Goal: Check status: Check status

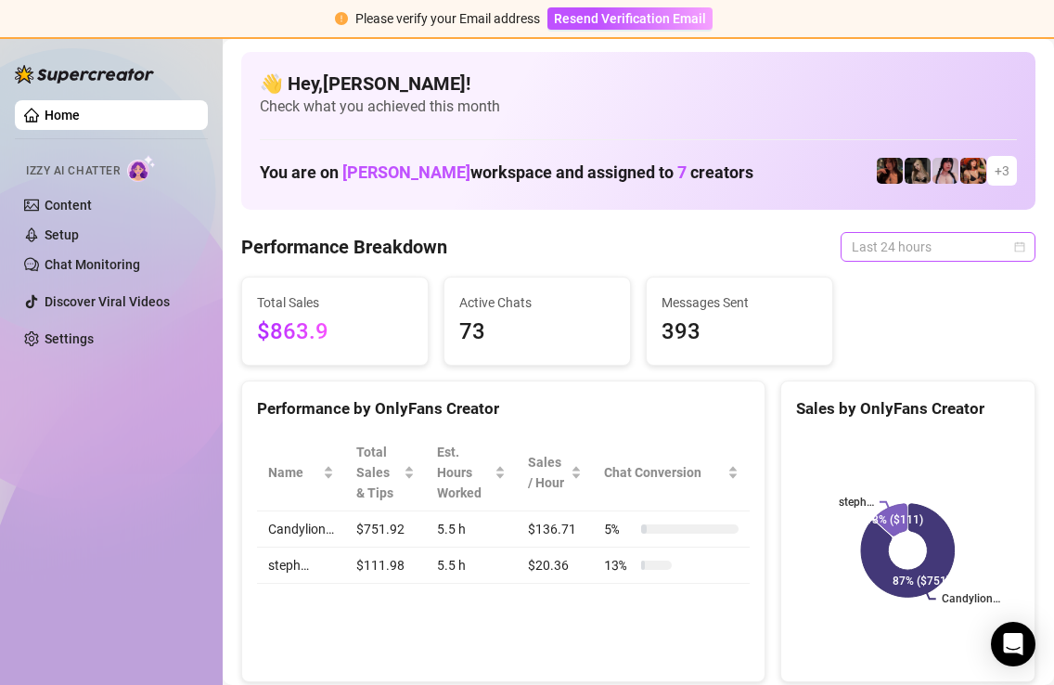
click at [900, 249] on span "Last 24 hours" at bounding box center [938, 247] width 173 height 28
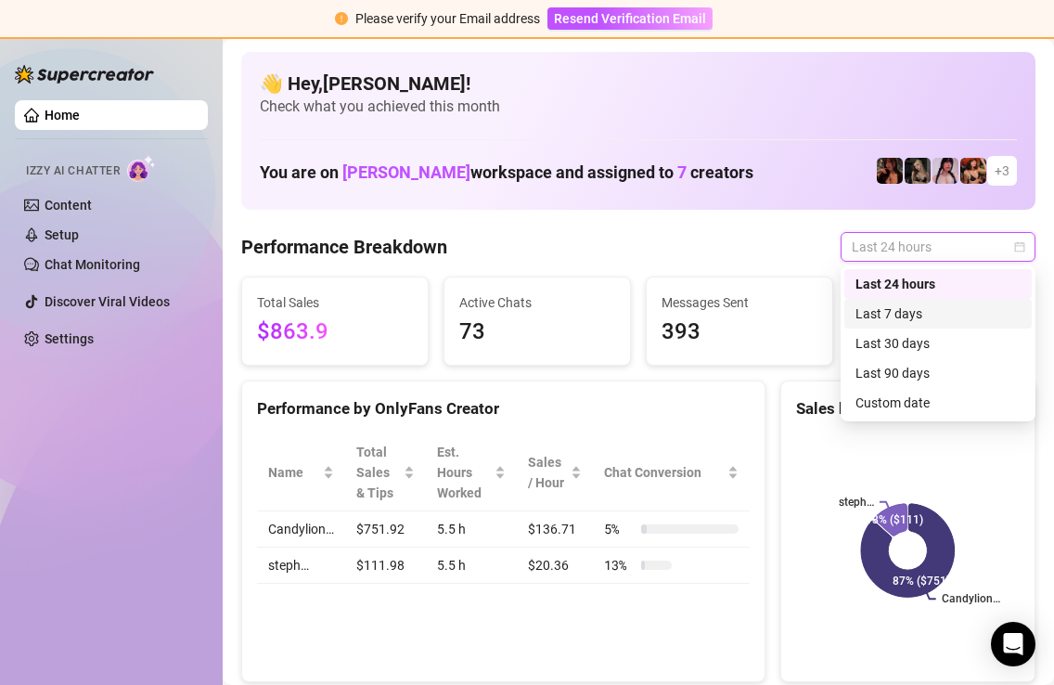
click at [892, 303] on div "Last 7 days" at bounding box center [937, 313] width 165 height 20
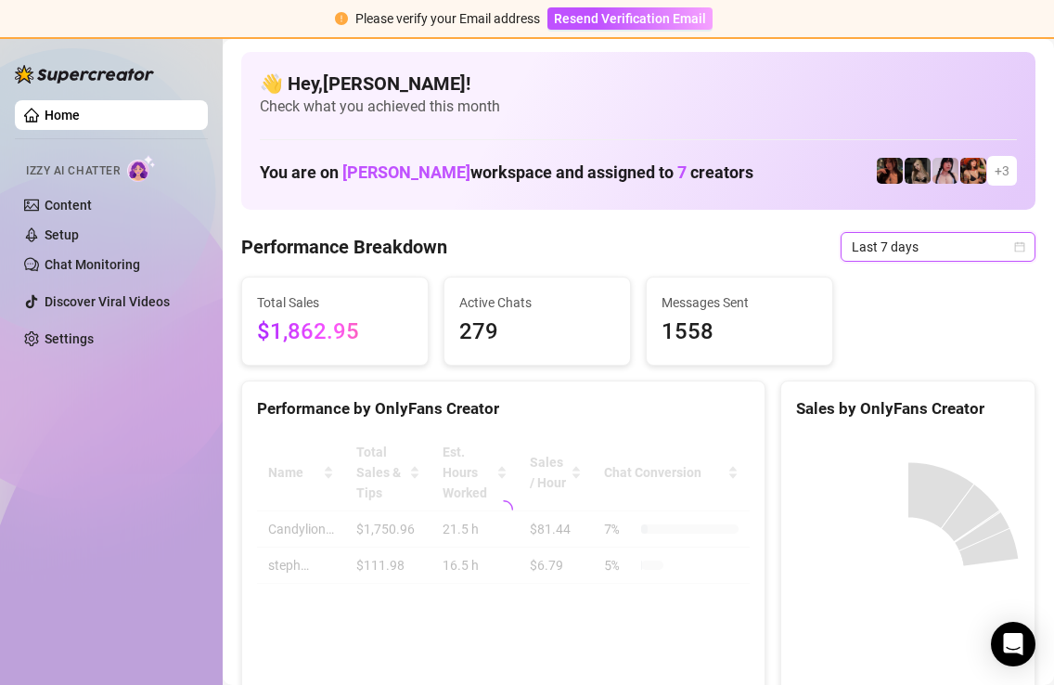
click at [903, 252] on span "Last 7 days" at bounding box center [938, 247] width 173 height 28
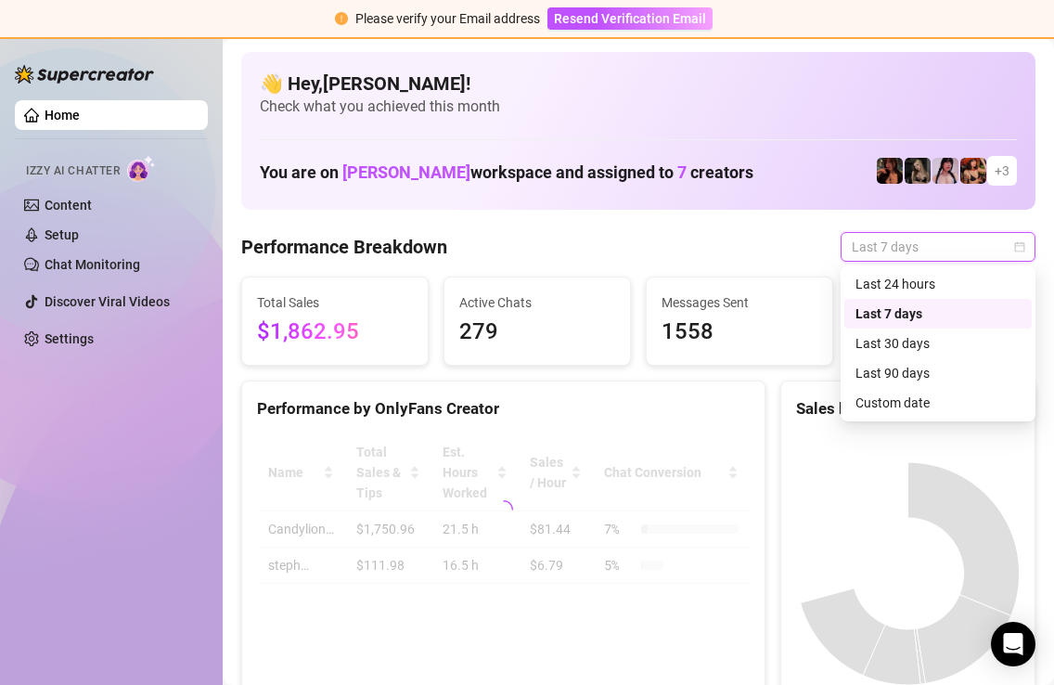
click at [898, 283] on div "Last 24 hours" at bounding box center [937, 284] width 165 height 20
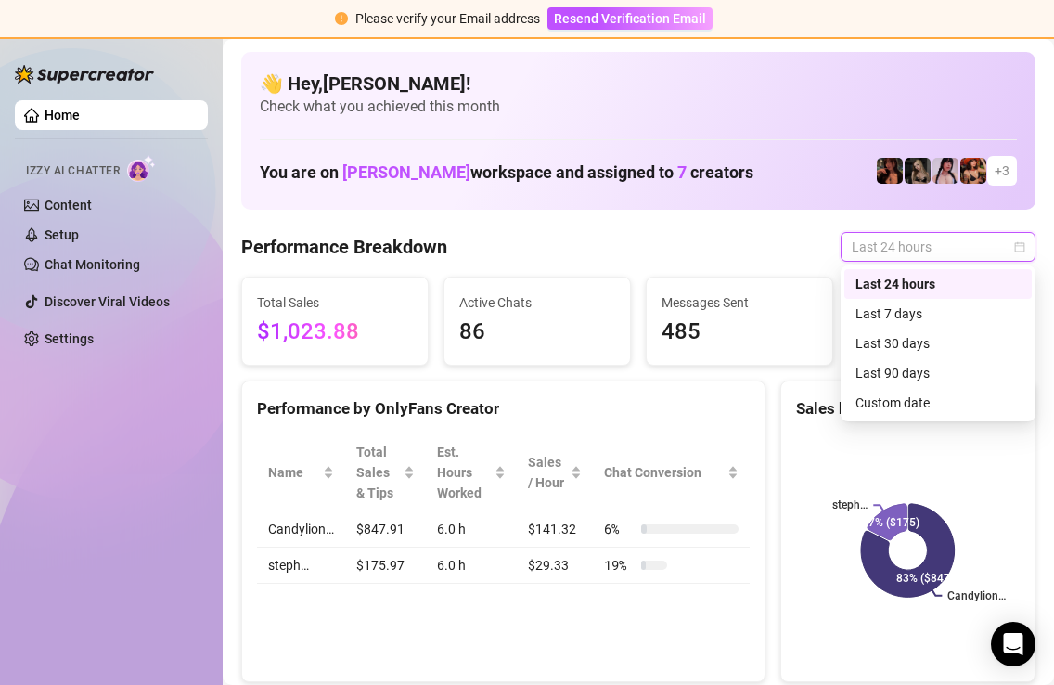
click at [951, 250] on span "Last 24 hours" at bounding box center [938, 247] width 173 height 28
click at [928, 307] on div "Last 7 days" at bounding box center [937, 313] width 165 height 20
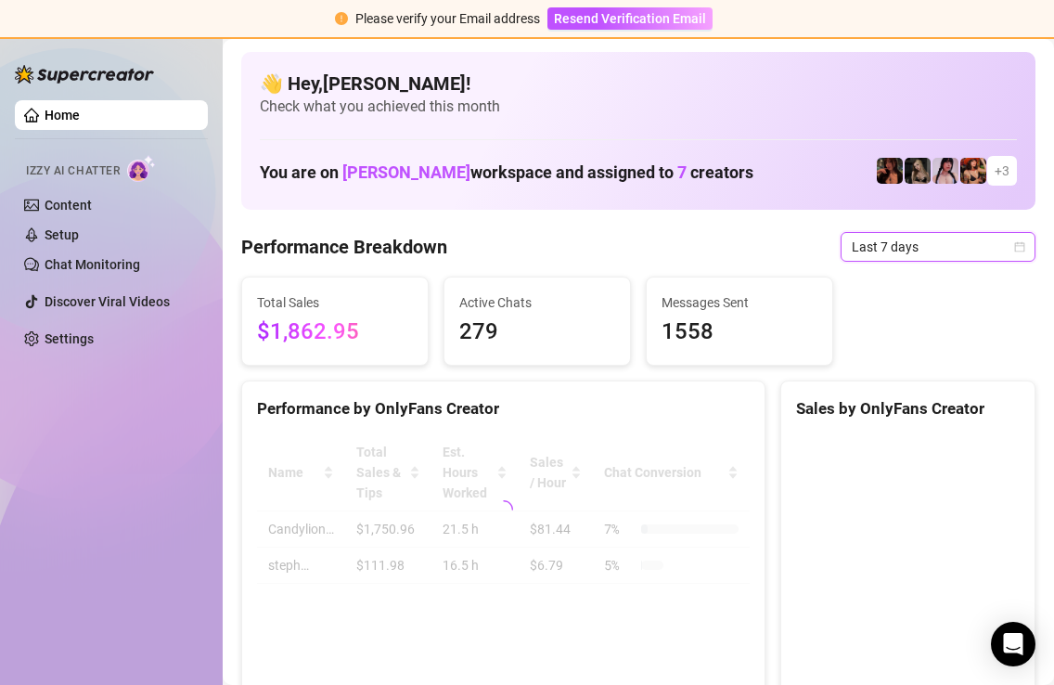
click at [947, 255] on span "Last 7 days" at bounding box center [938, 247] width 173 height 28
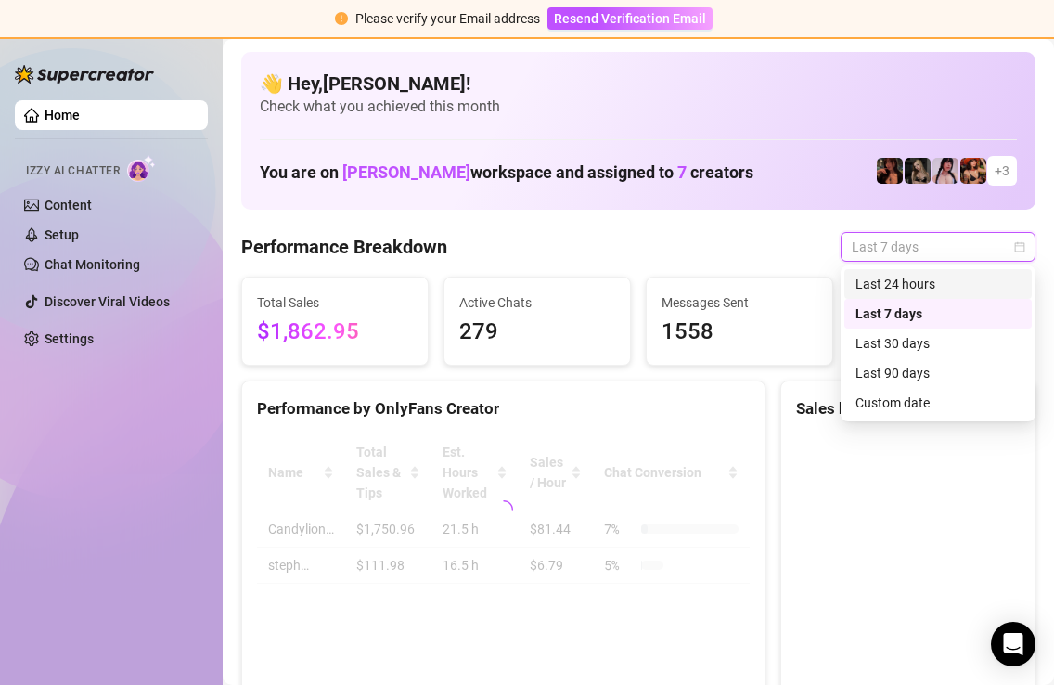
click at [937, 277] on div "Last 24 hours" at bounding box center [937, 284] width 165 height 20
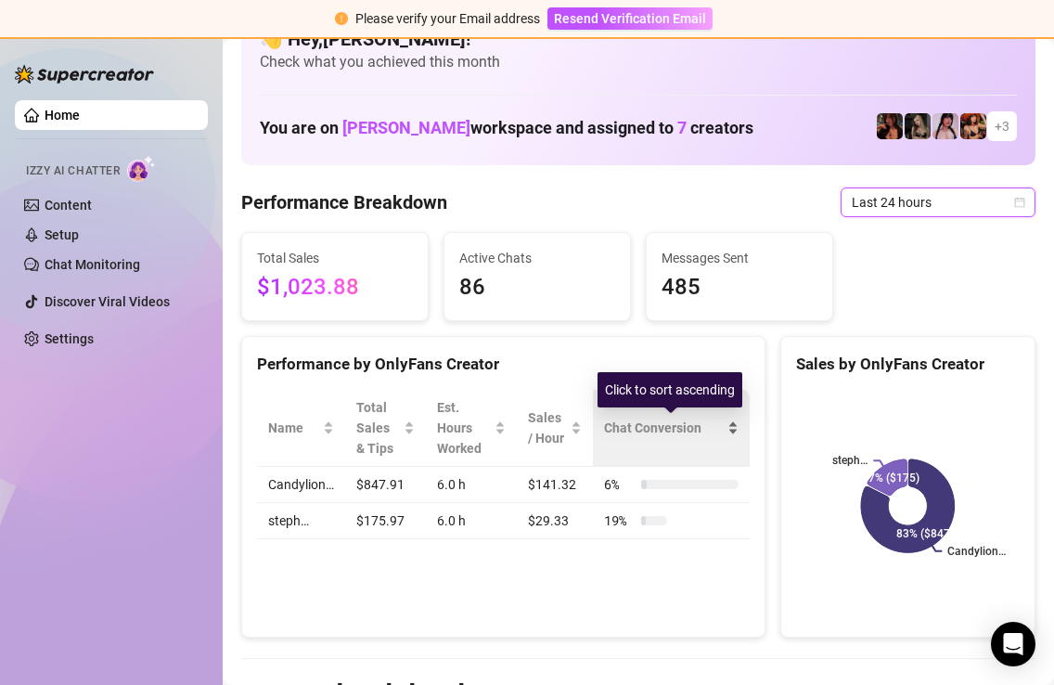
scroll to position [47, 0]
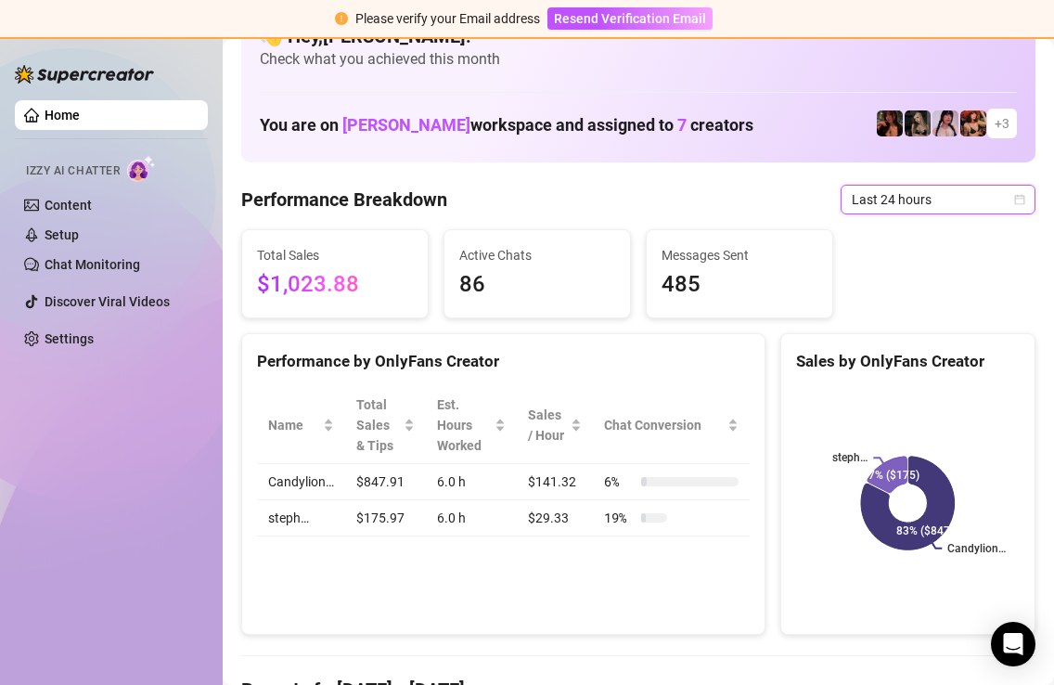
click at [964, 211] on span "Last 24 hours" at bounding box center [938, 200] width 173 height 28
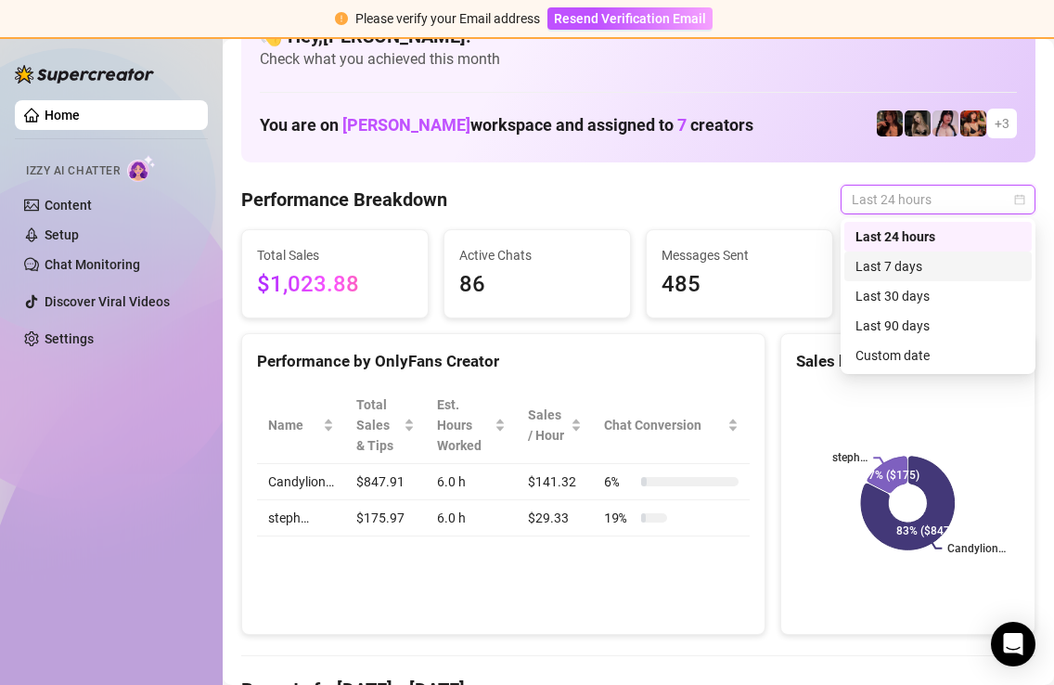
click at [927, 265] on div "Last 7 days" at bounding box center [937, 266] width 165 height 20
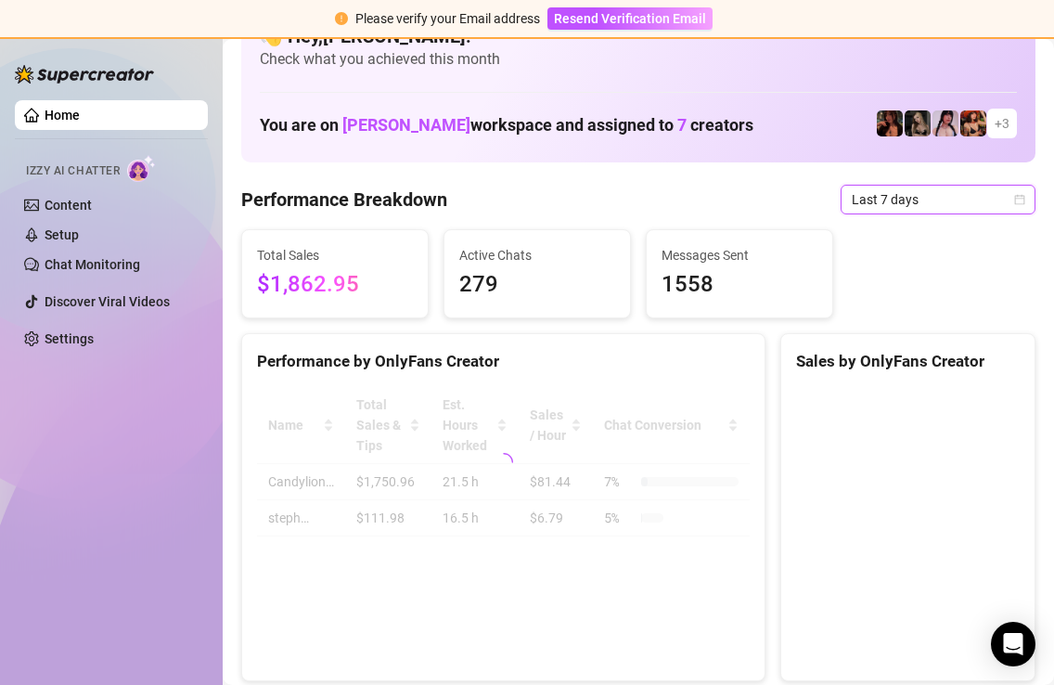
click at [992, 194] on span "Last 7 days" at bounding box center [938, 200] width 173 height 28
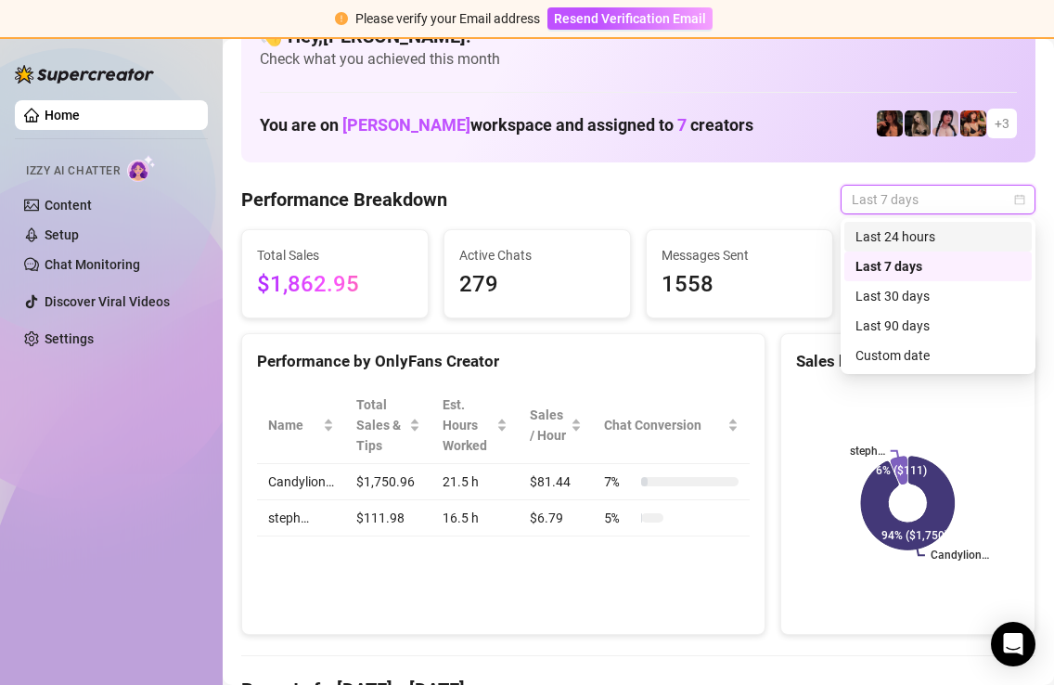
click at [940, 236] on div "Last 24 hours" at bounding box center [937, 236] width 165 height 20
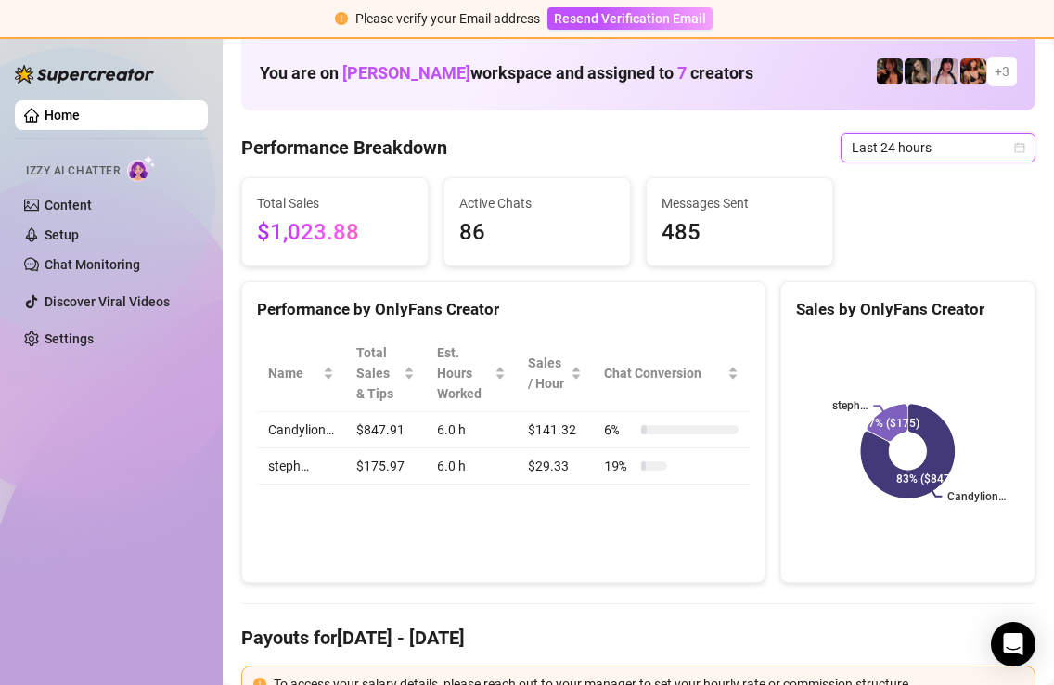
scroll to position [102, 0]
